Goal: Obtain resource: Download file/media

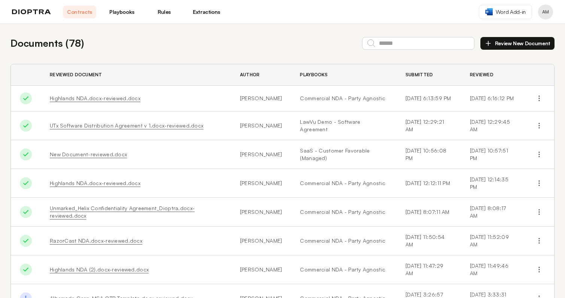
click at [116, 10] on link "Playbooks" at bounding box center [121, 12] width 33 height 13
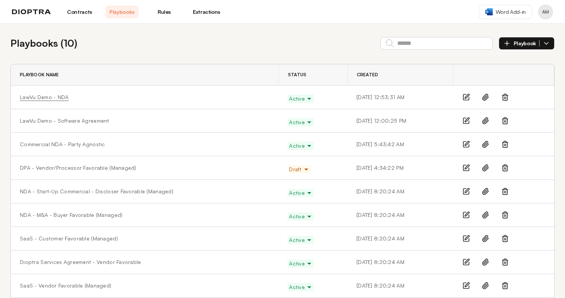
click at [46, 95] on link "LawVu Demo - NDA" at bounding box center [44, 97] width 49 height 7
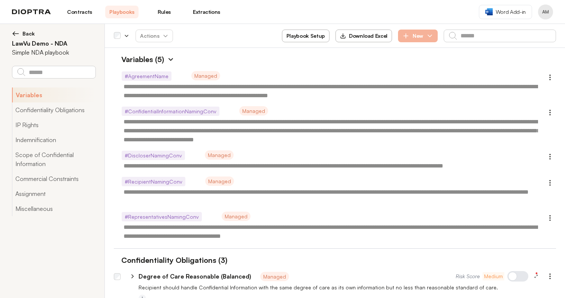
click at [431, 35] on icon "button" at bounding box center [429, 35] width 7 height 7
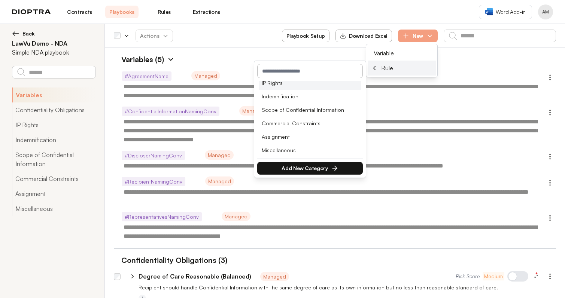
scroll to position [23, 0]
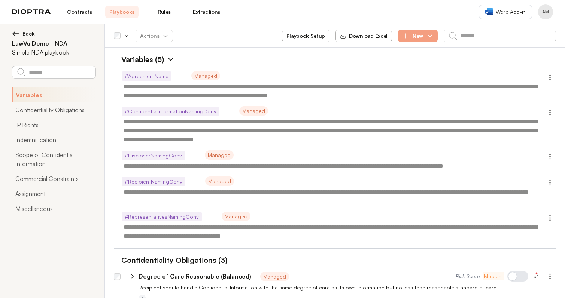
click at [349, 16] on header "Contracts Playbooks Rules Extractions Word Add-in AM" at bounding box center [282, 12] width 565 height 24
click at [351, 35] on button "Download Excel" at bounding box center [363, 36] width 57 height 13
type textarea "*"
